Goal: Task Accomplishment & Management: Manage account settings

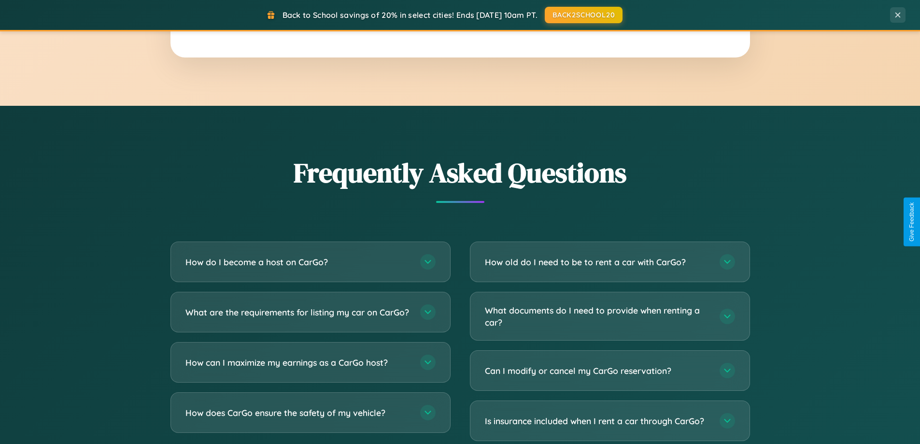
scroll to position [1858, 0]
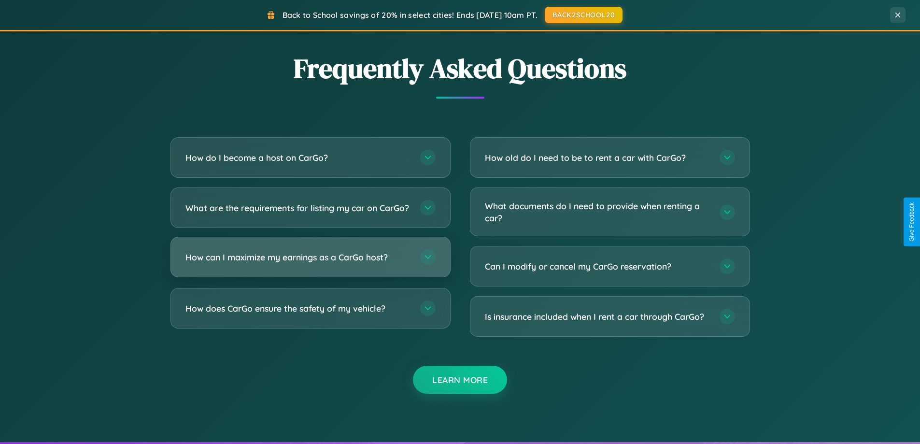
click at [310, 263] on h3 "How can I maximize my earnings as a CarGo host?" at bounding box center [297, 257] width 225 height 12
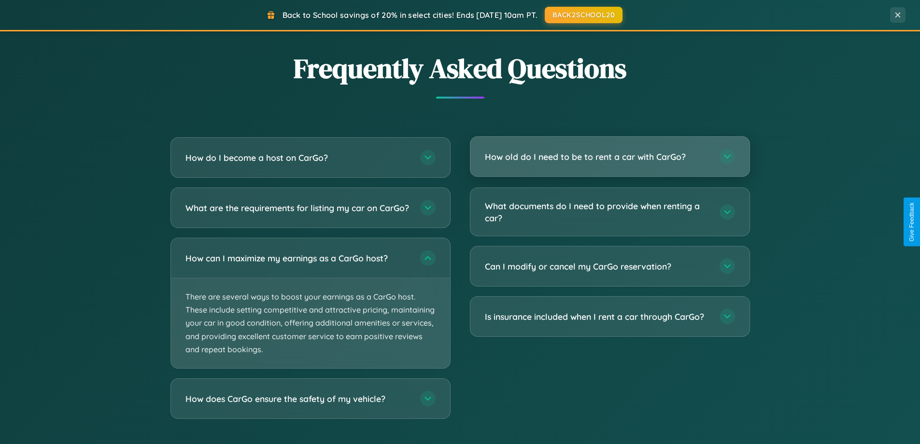
click at [609, 157] on h3 "How old do I need to be to rent a car with CarGo?" at bounding box center [597, 157] width 225 height 12
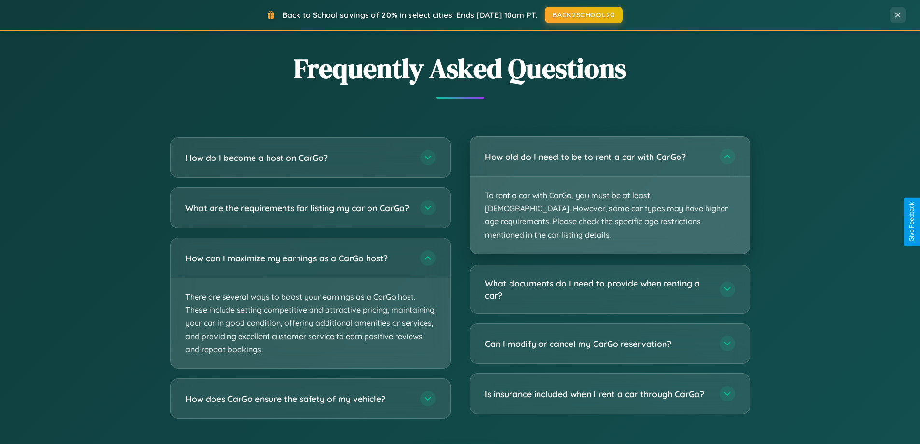
click at [609, 188] on p "To rent a car with CarGo, you must be at least [DEMOGRAPHIC_DATA]. However, som…" at bounding box center [609, 215] width 279 height 77
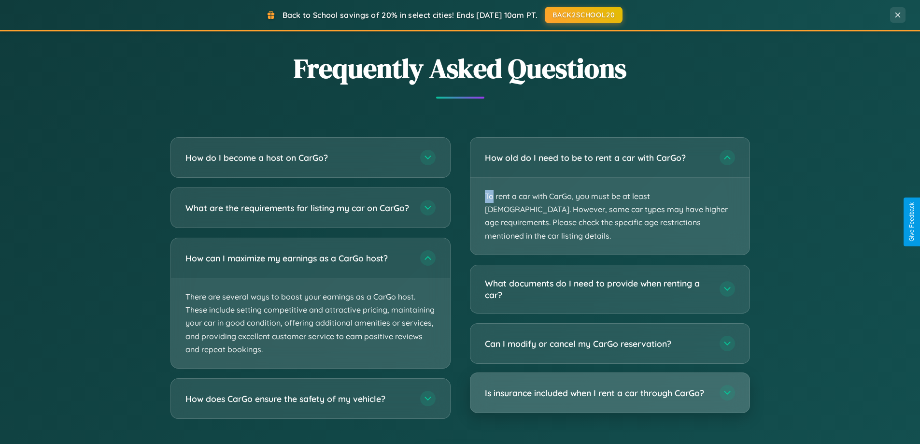
click at [609, 387] on h3 "Is insurance included when I rent a car through CarGo?" at bounding box center [597, 393] width 225 height 12
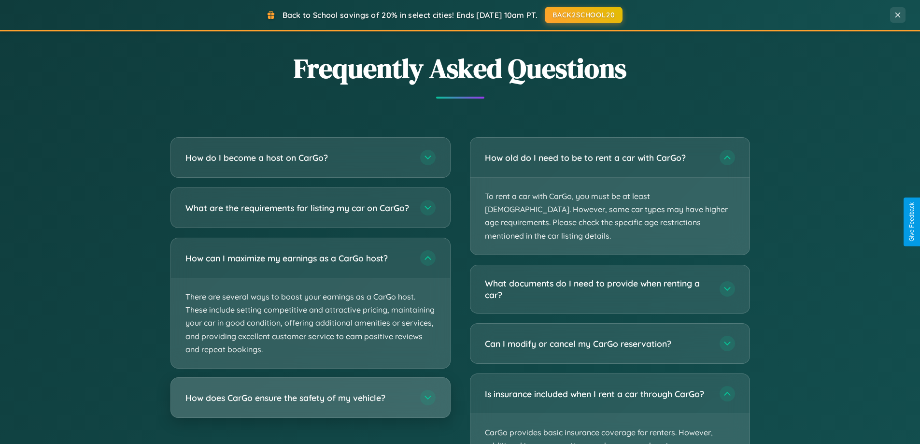
click at [310, 404] on h3 "How does CarGo ensure the safety of my vehicle?" at bounding box center [297, 398] width 225 height 12
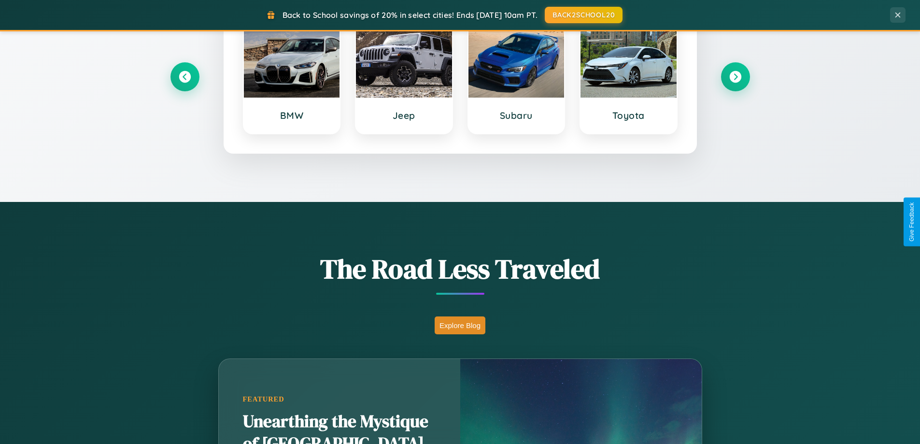
scroll to position [0, 0]
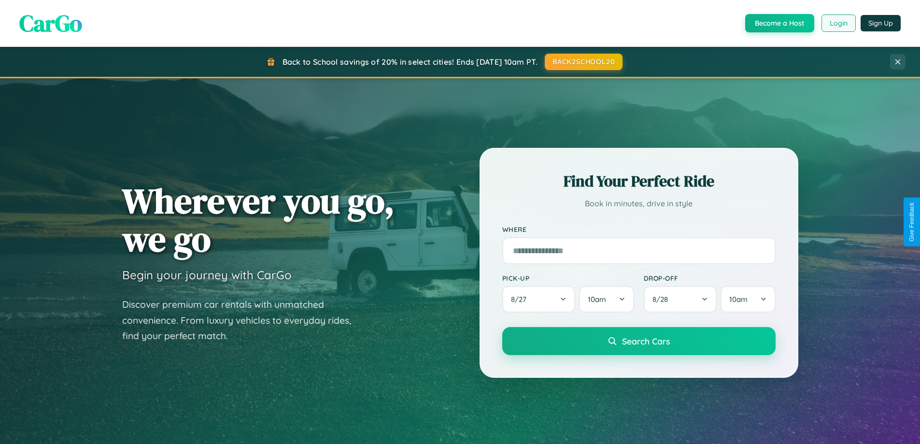
click at [838, 23] on button "Login" at bounding box center [838, 22] width 34 height 17
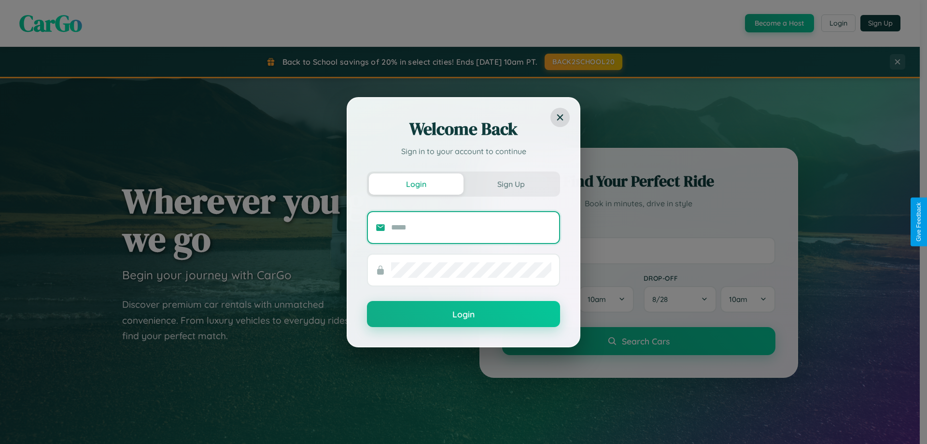
click at [471, 227] on input "text" at bounding box center [471, 227] width 160 height 15
type input "**********"
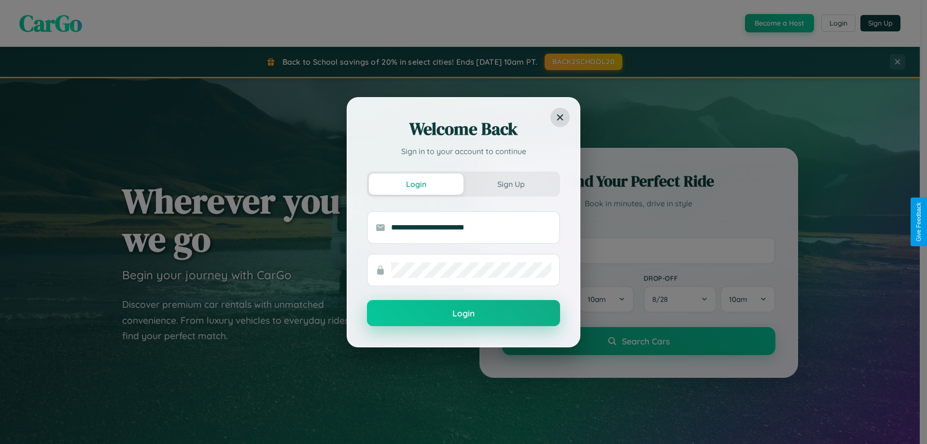
click at [463, 313] on button "Login" at bounding box center [463, 313] width 193 height 26
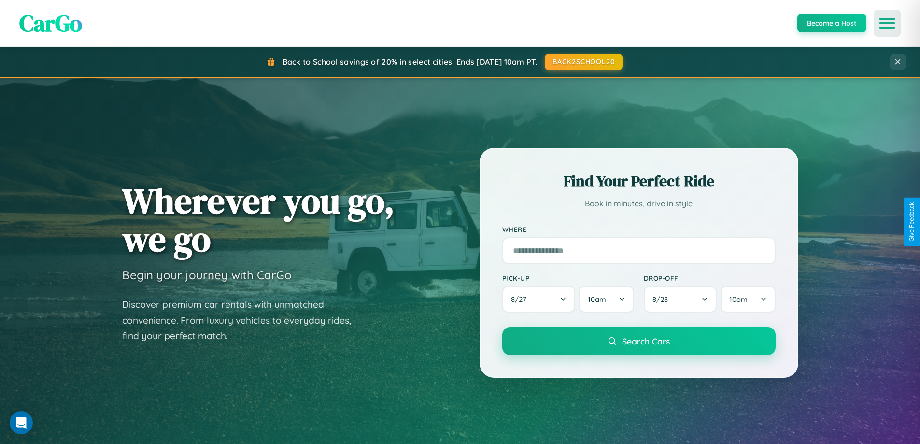
click at [887, 23] on icon "Open menu" at bounding box center [887, 23] width 14 height 9
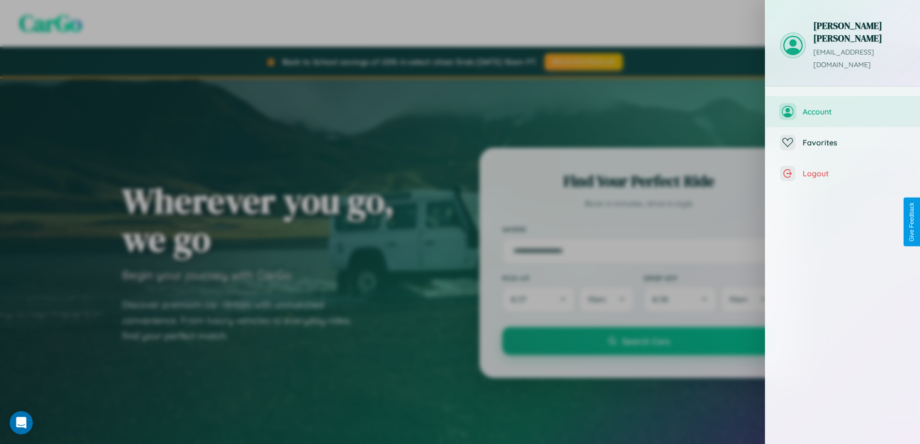
click at [842, 107] on span "Account" at bounding box center [853, 112] width 103 height 10
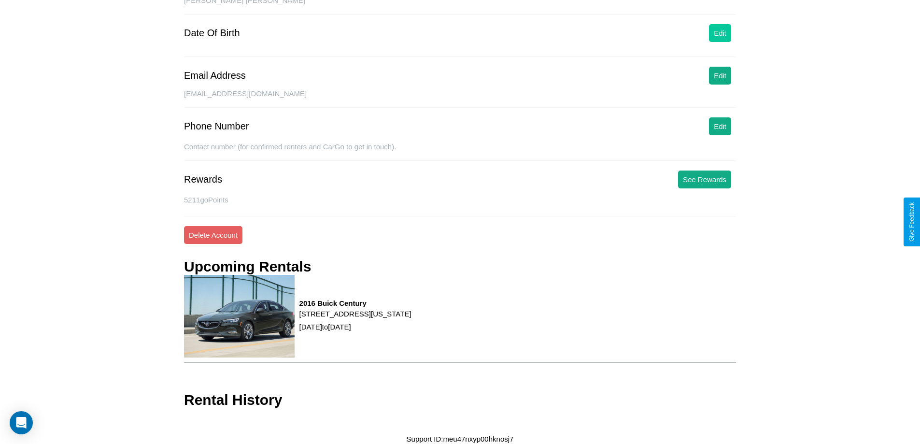
scroll to position [111, 0]
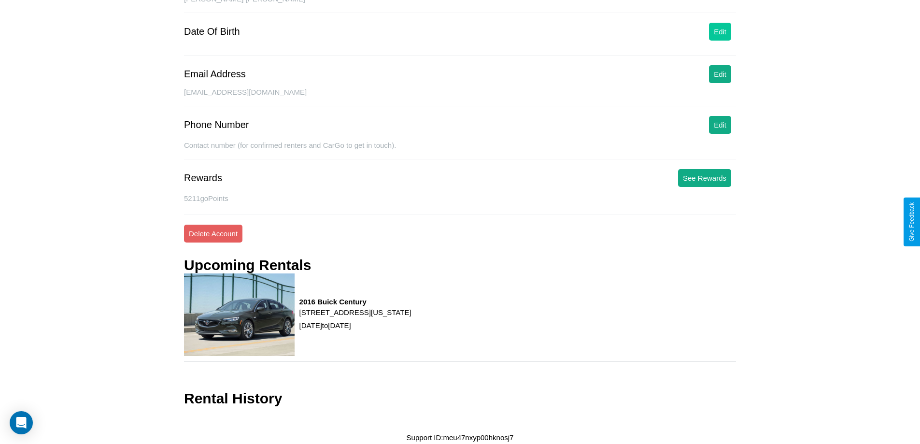
click at [720, 31] on button "Edit" at bounding box center [720, 32] width 22 height 18
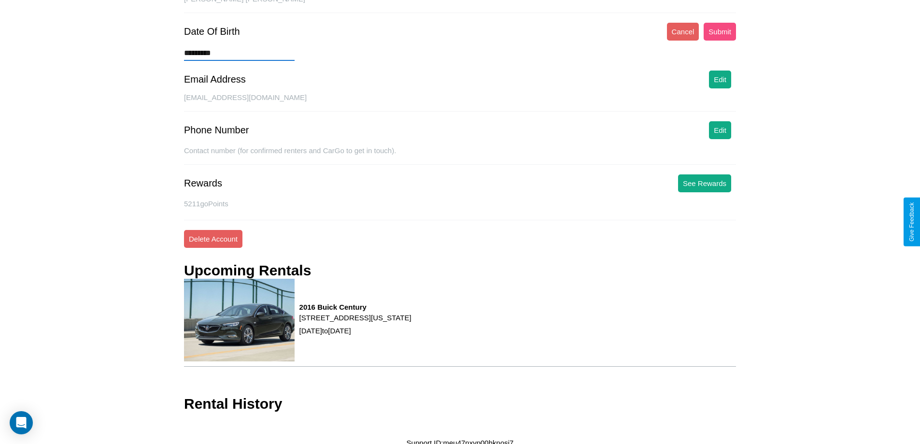
type input "*********"
click at [719, 31] on button "Submit" at bounding box center [719, 32] width 32 height 18
